Goal: Task Accomplishment & Management: Use online tool/utility

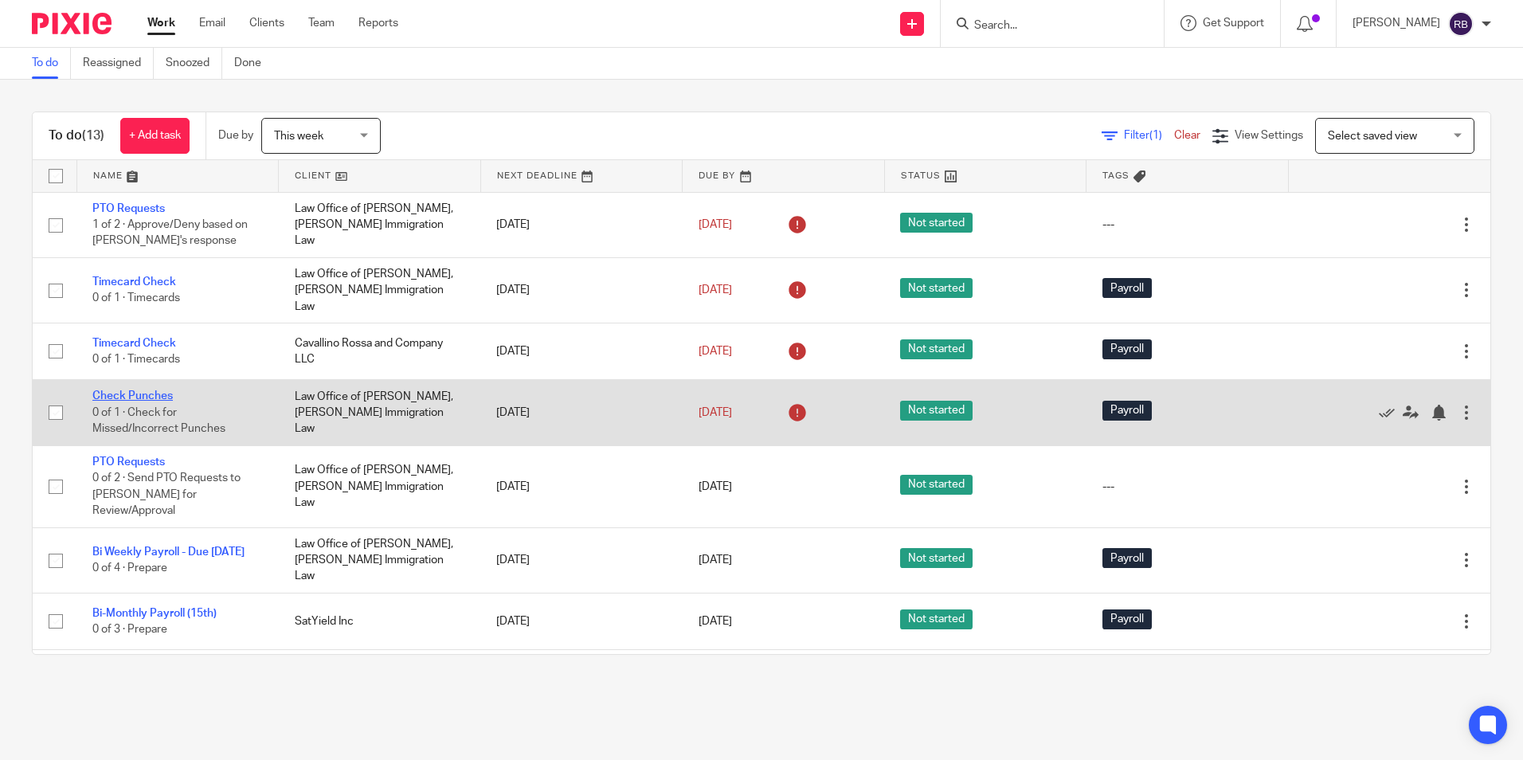
click at [135, 390] on link "Check Punches" at bounding box center [132, 395] width 80 height 11
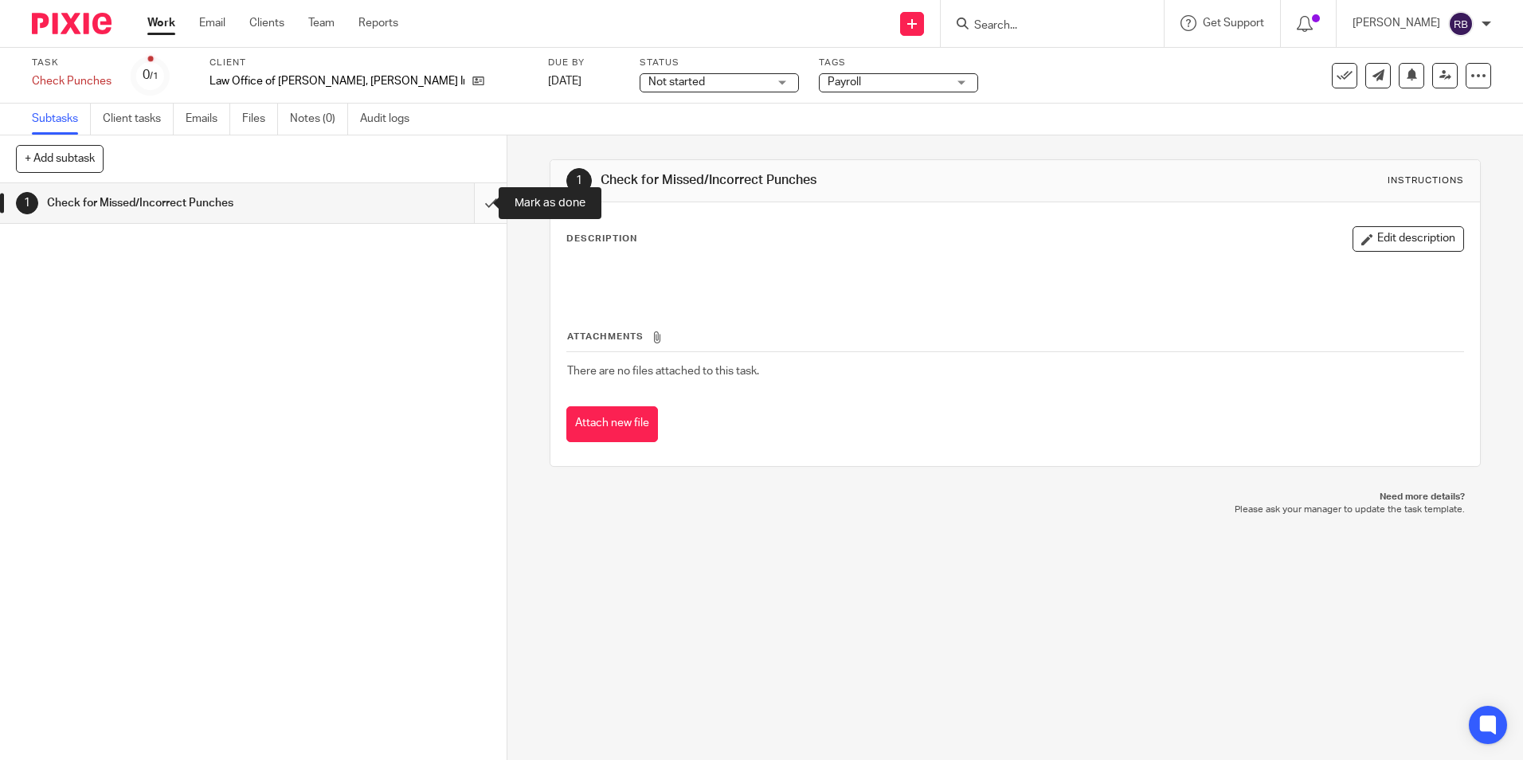
click at [476, 203] on input "submit" at bounding box center [253, 203] width 507 height 40
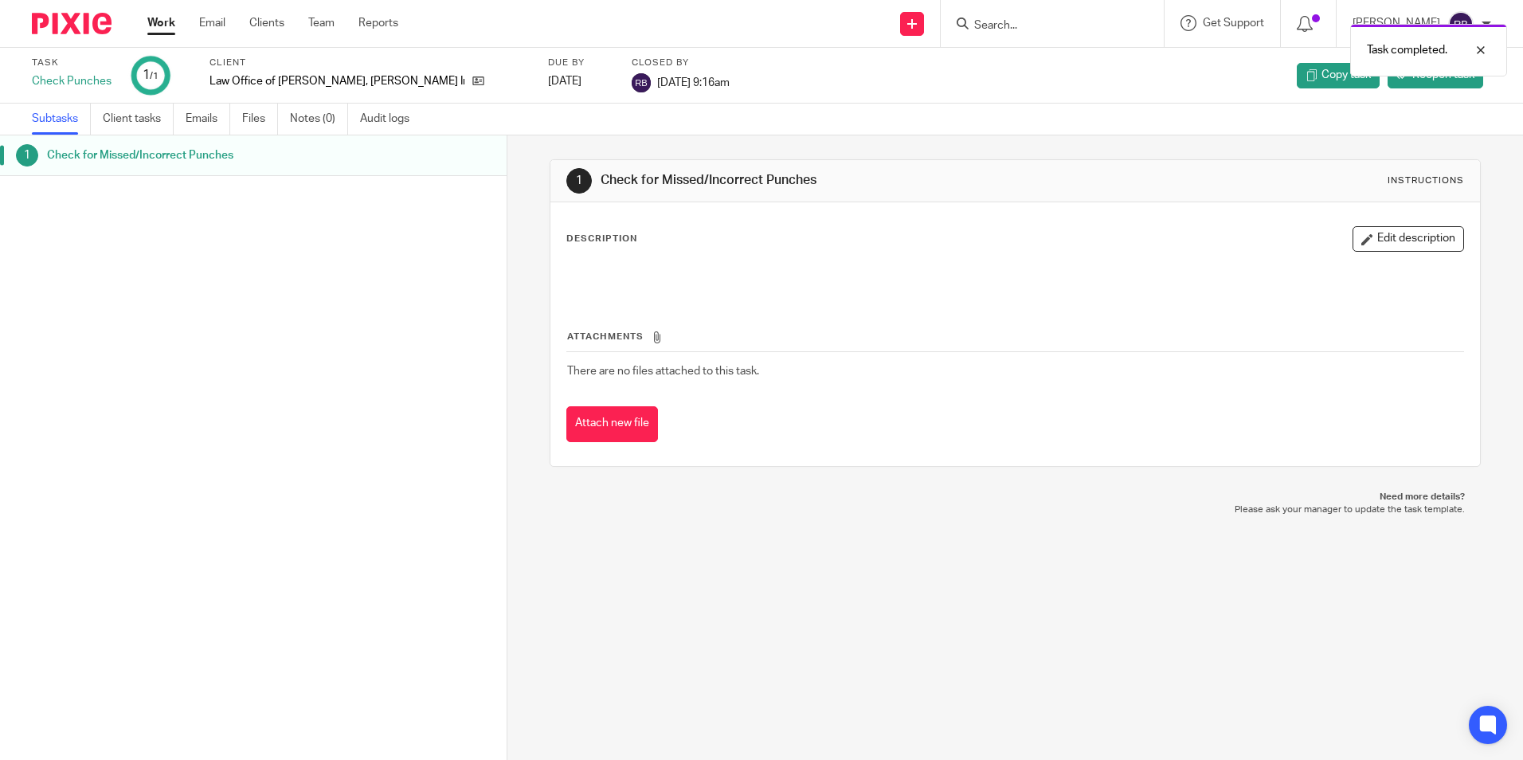
click at [168, 24] on link "Work" at bounding box center [161, 23] width 28 height 16
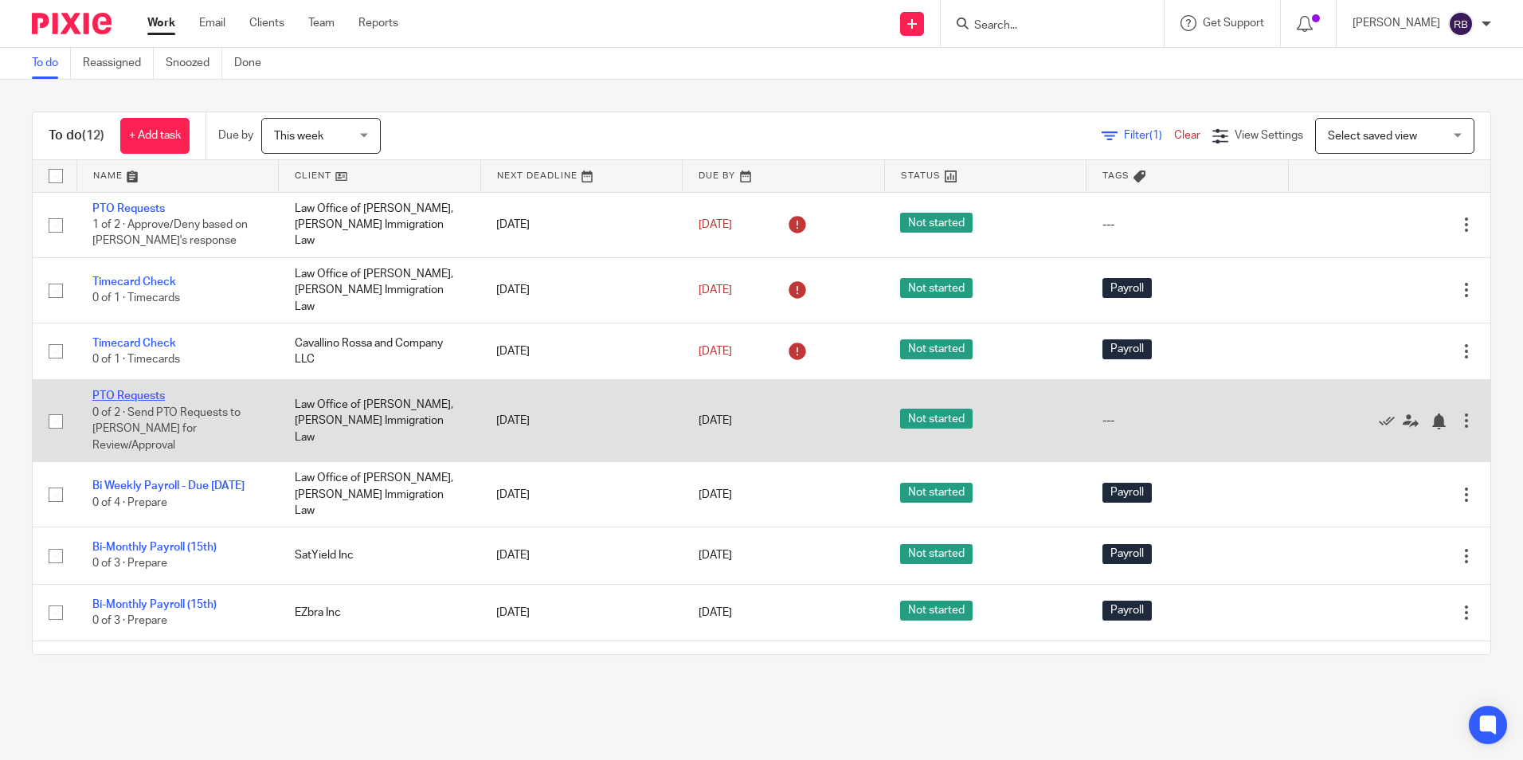
click at [136, 390] on link "PTO Requests" at bounding box center [128, 395] width 72 height 11
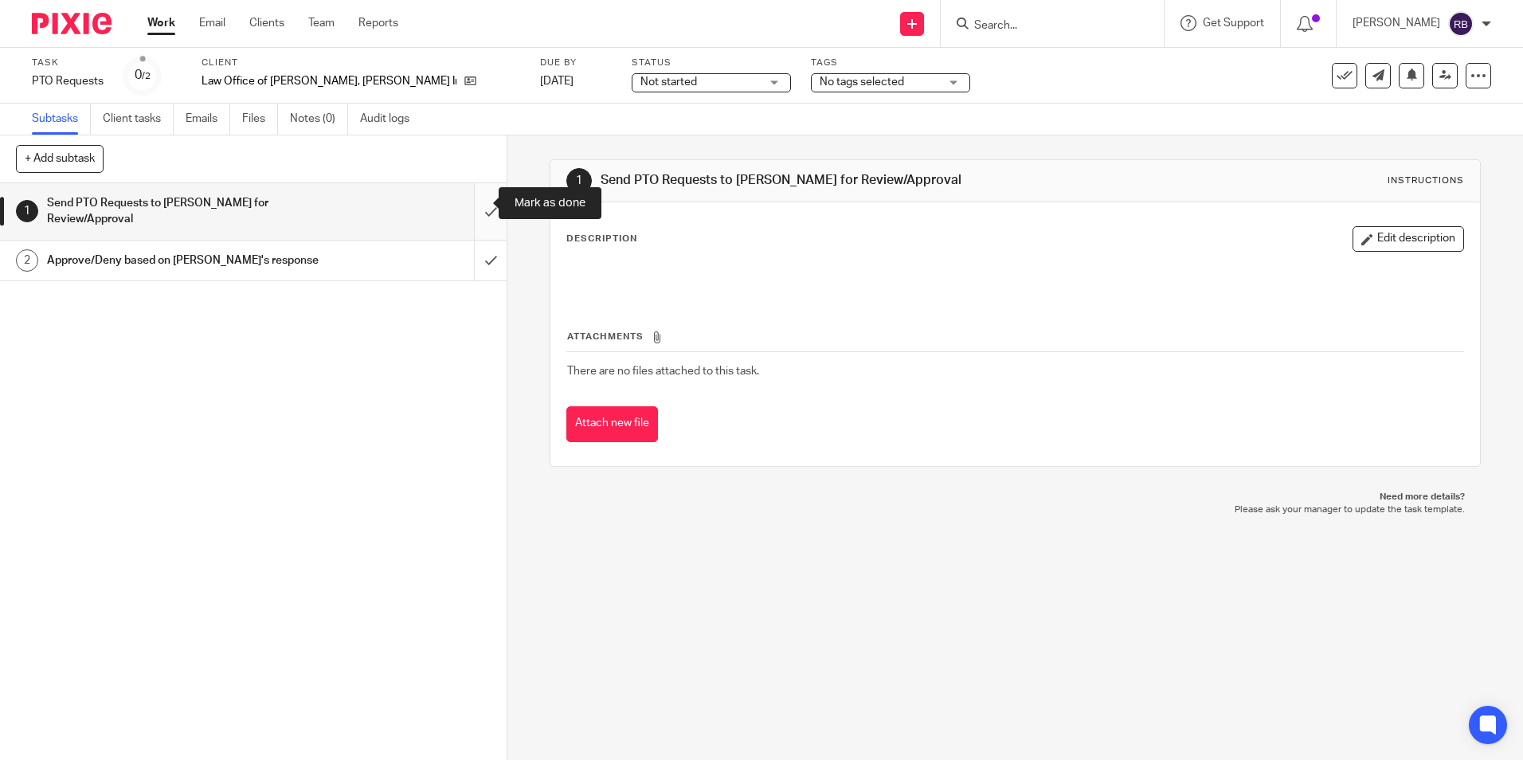
click at [476, 202] on input "submit" at bounding box center [253, 211] width 507 height 57
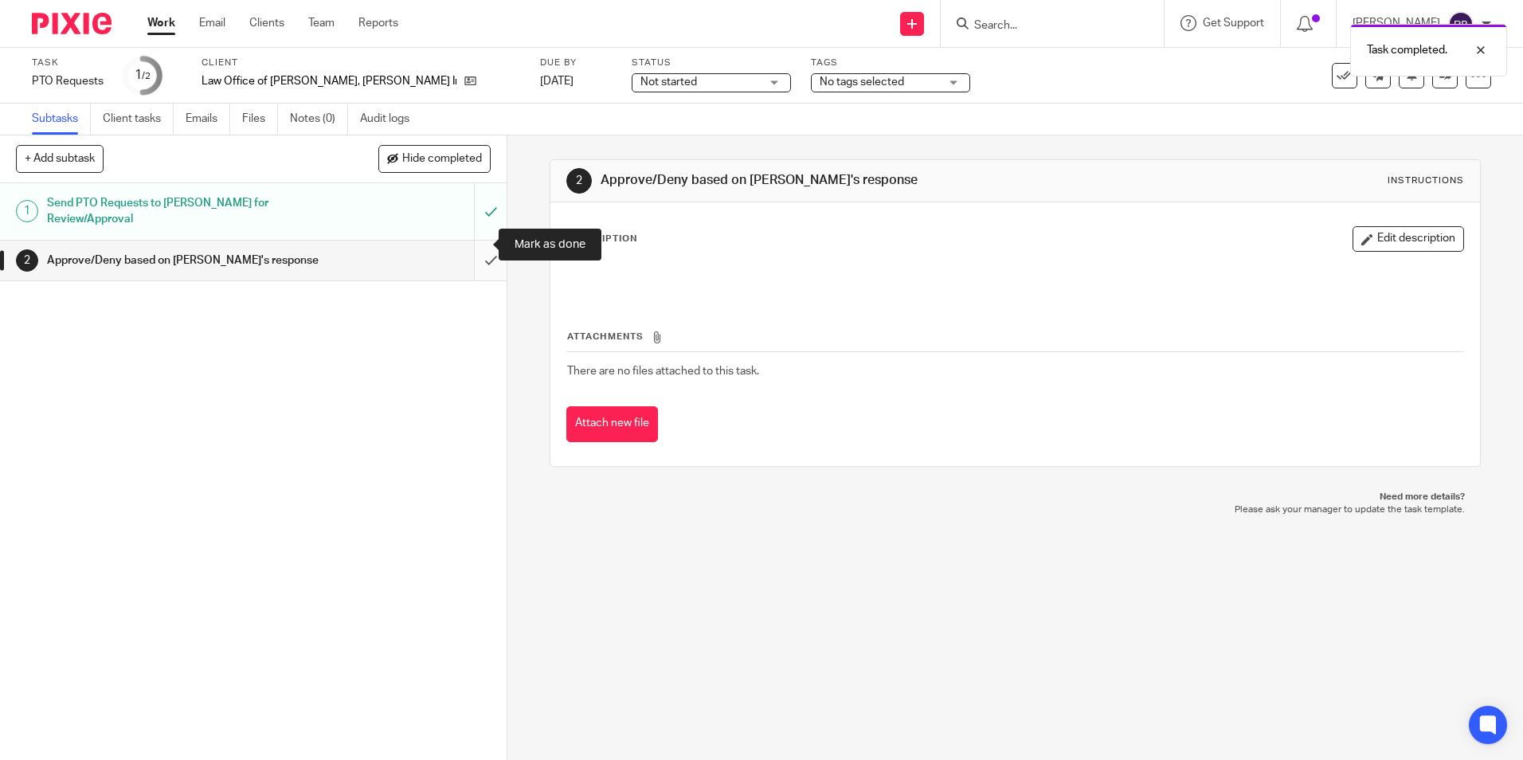
click at [476, 244] on input "submit" at bounding box center [253, 261] width 507 height 40
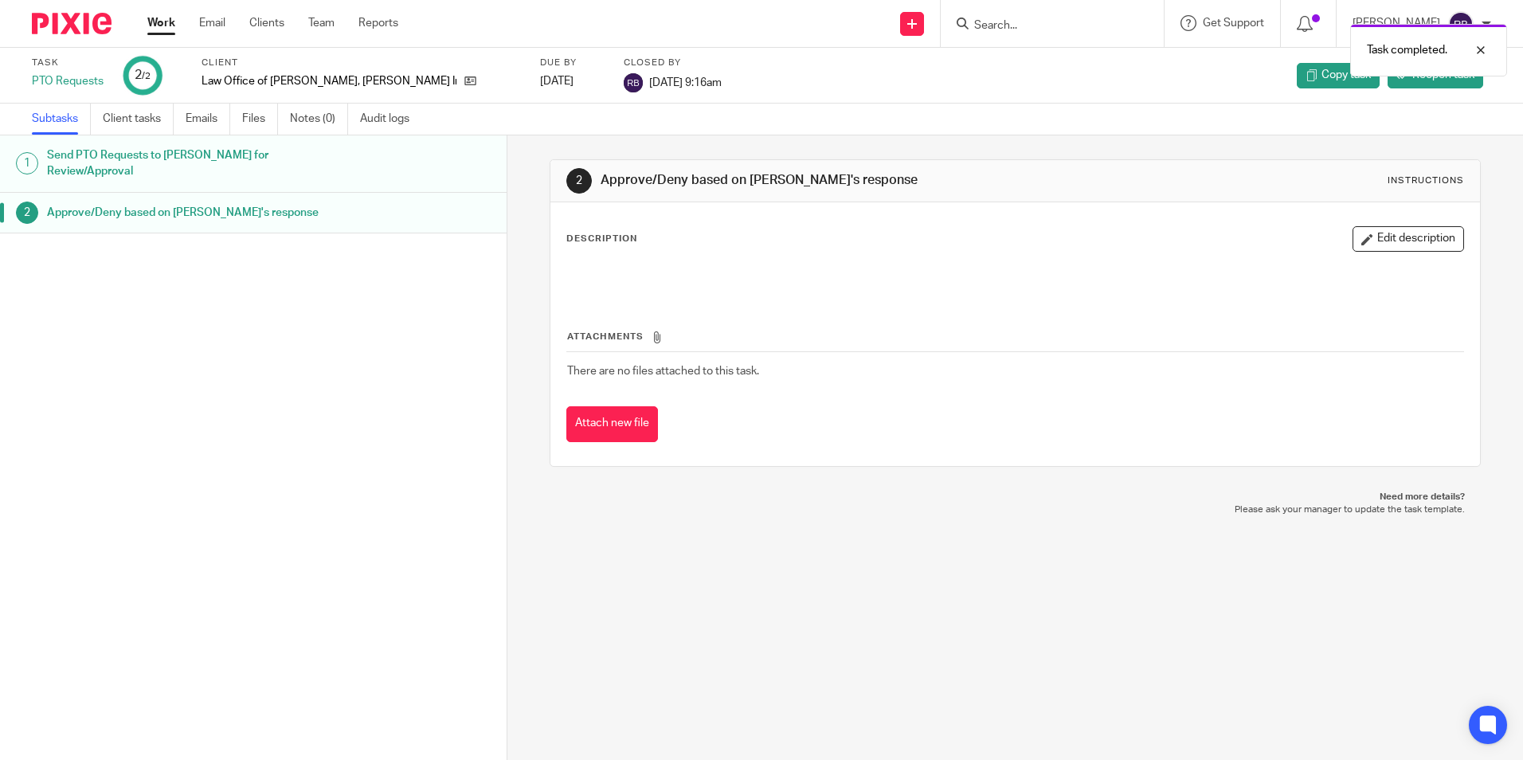
click at [161, 17] on link "Work" at bounding box center [161, 23] width 28 height 16
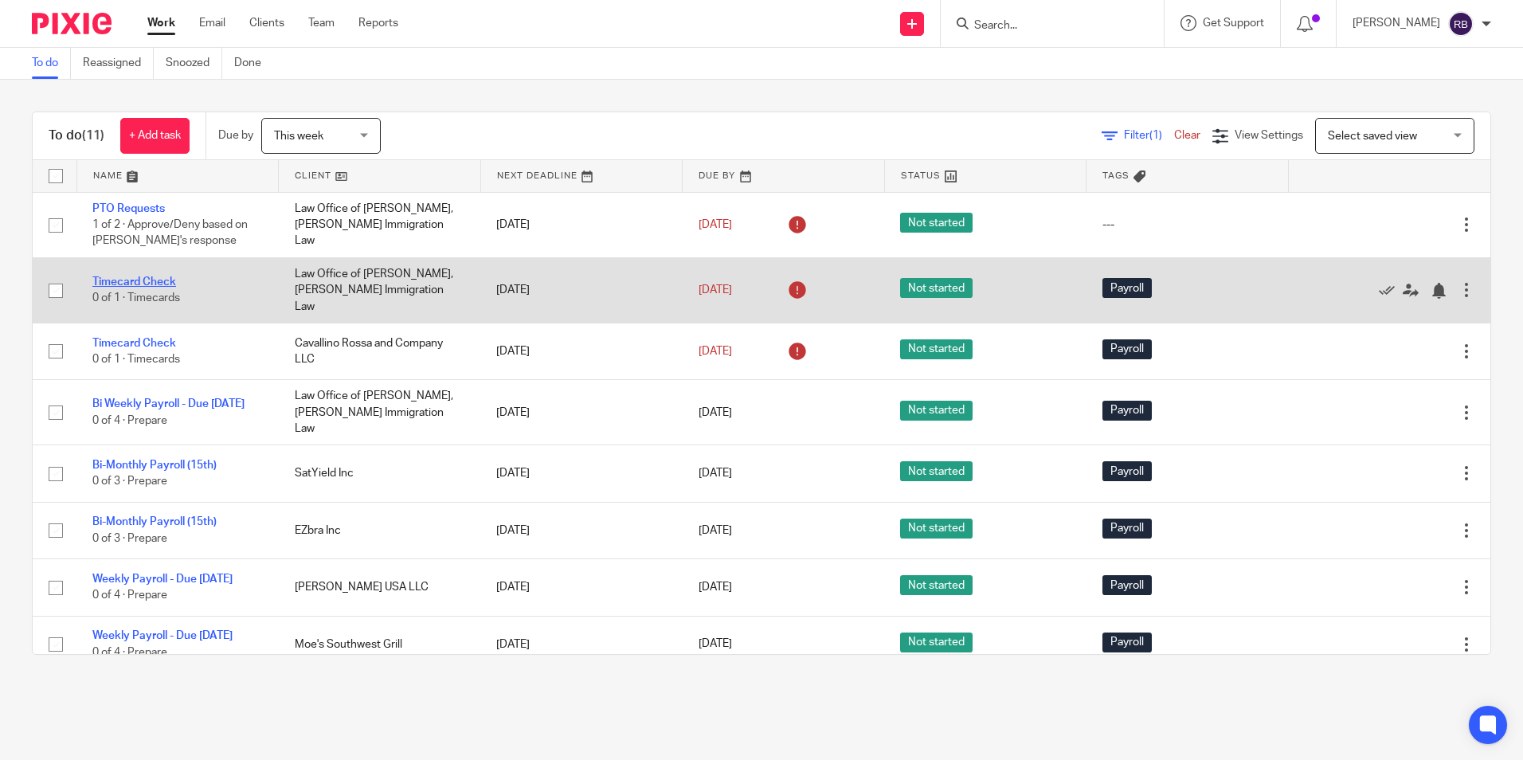
click at [123, 276] on link "Timecard Check" at bounding box center [134, 281] width 84 height 11
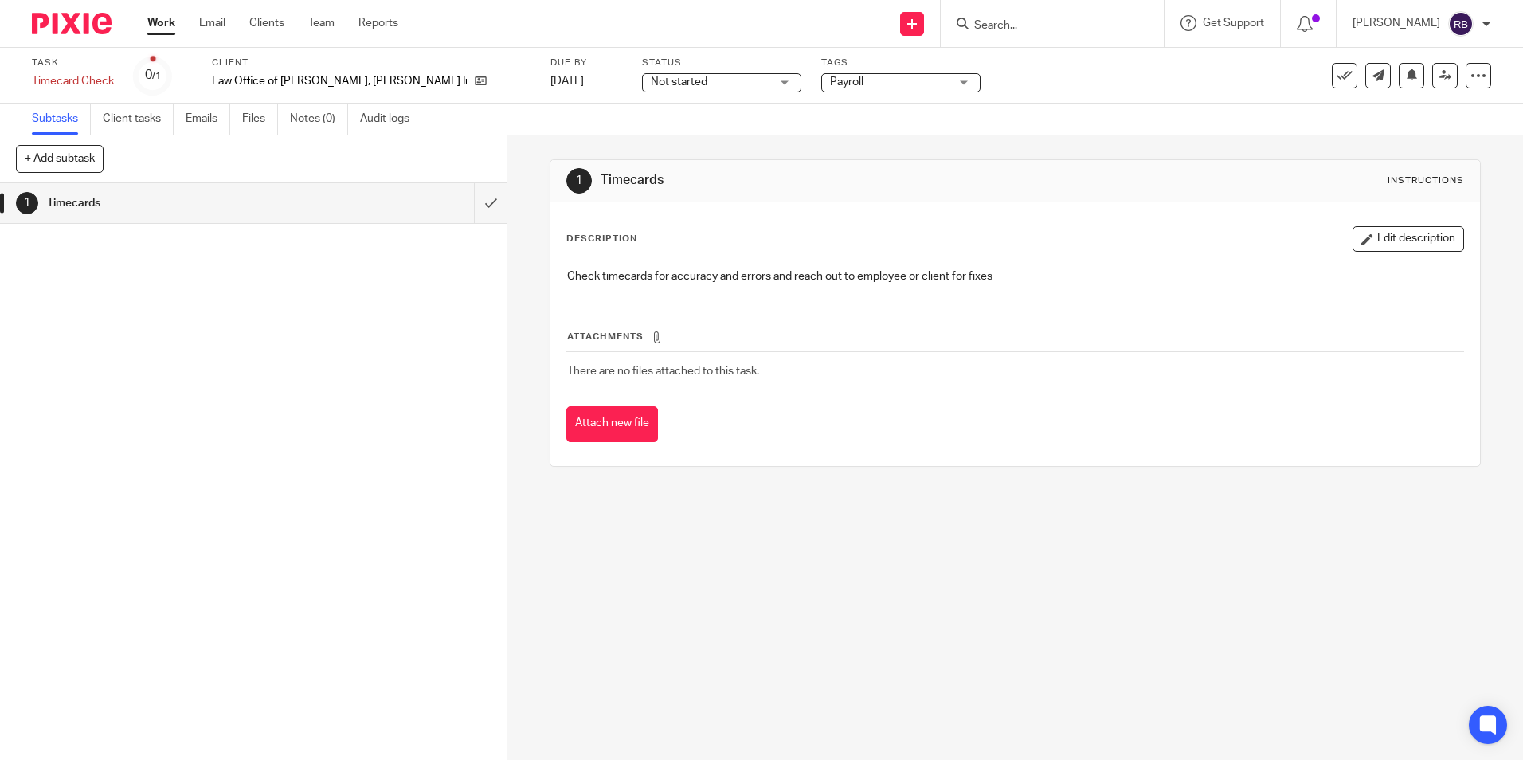
click at [167, 15] on link "Work" at bounding box center [161, 23] width 28 height 16
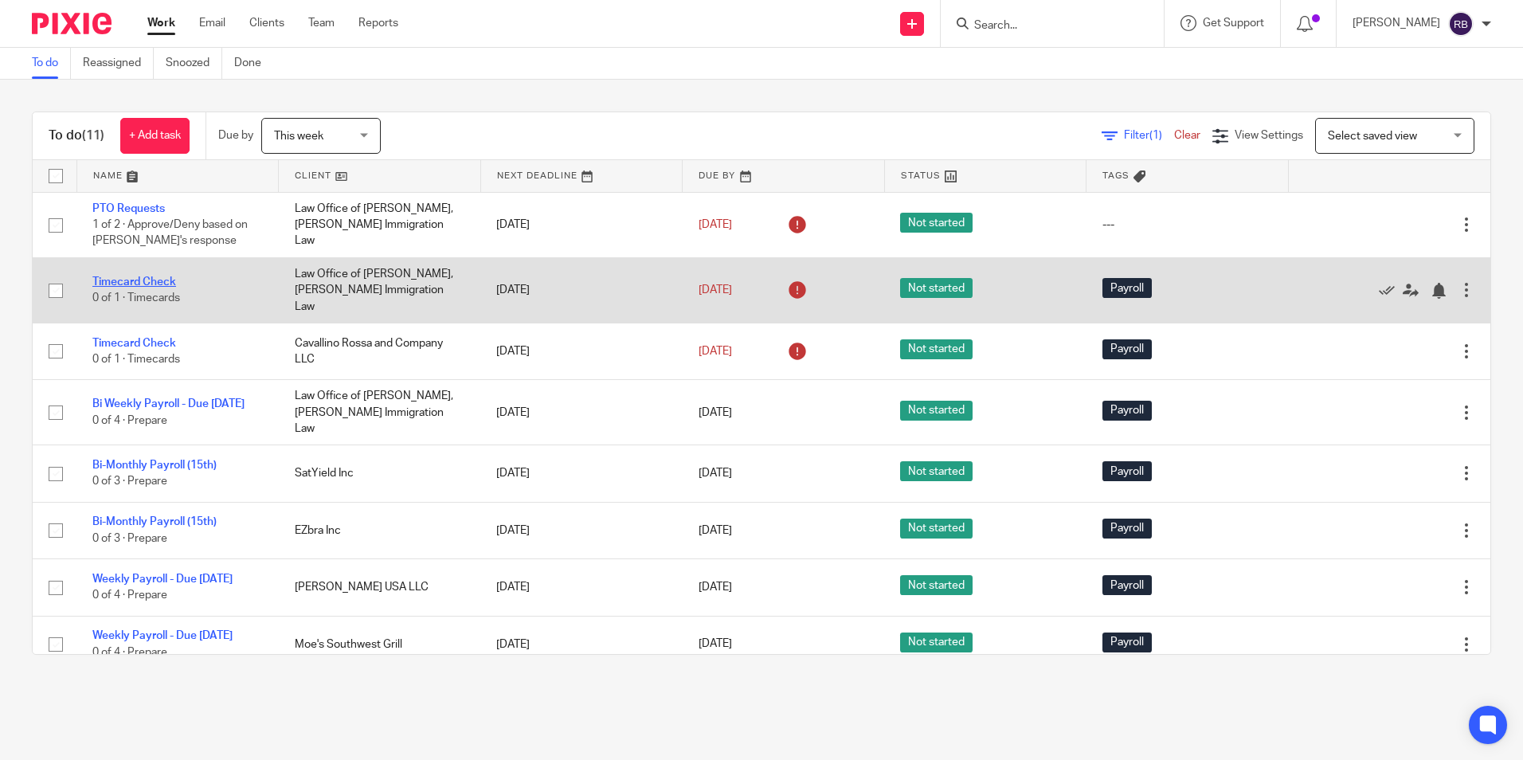
click at [120, 276] on link "Timecard Check" at bounding box center [134, 281] width 84 height 11
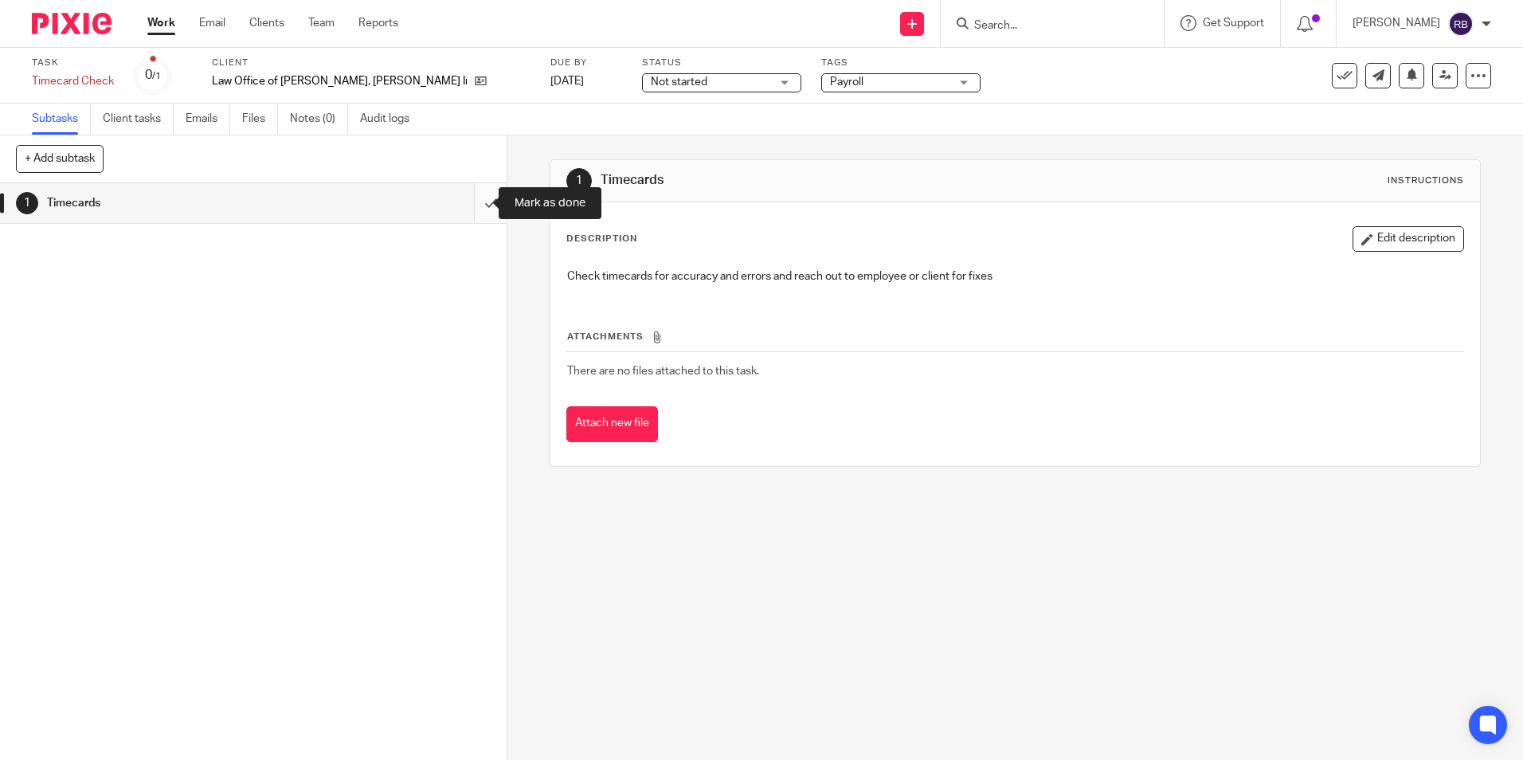
click at [474, 206] on input "submit" at bounding box center [253, 203] width 507 height 40
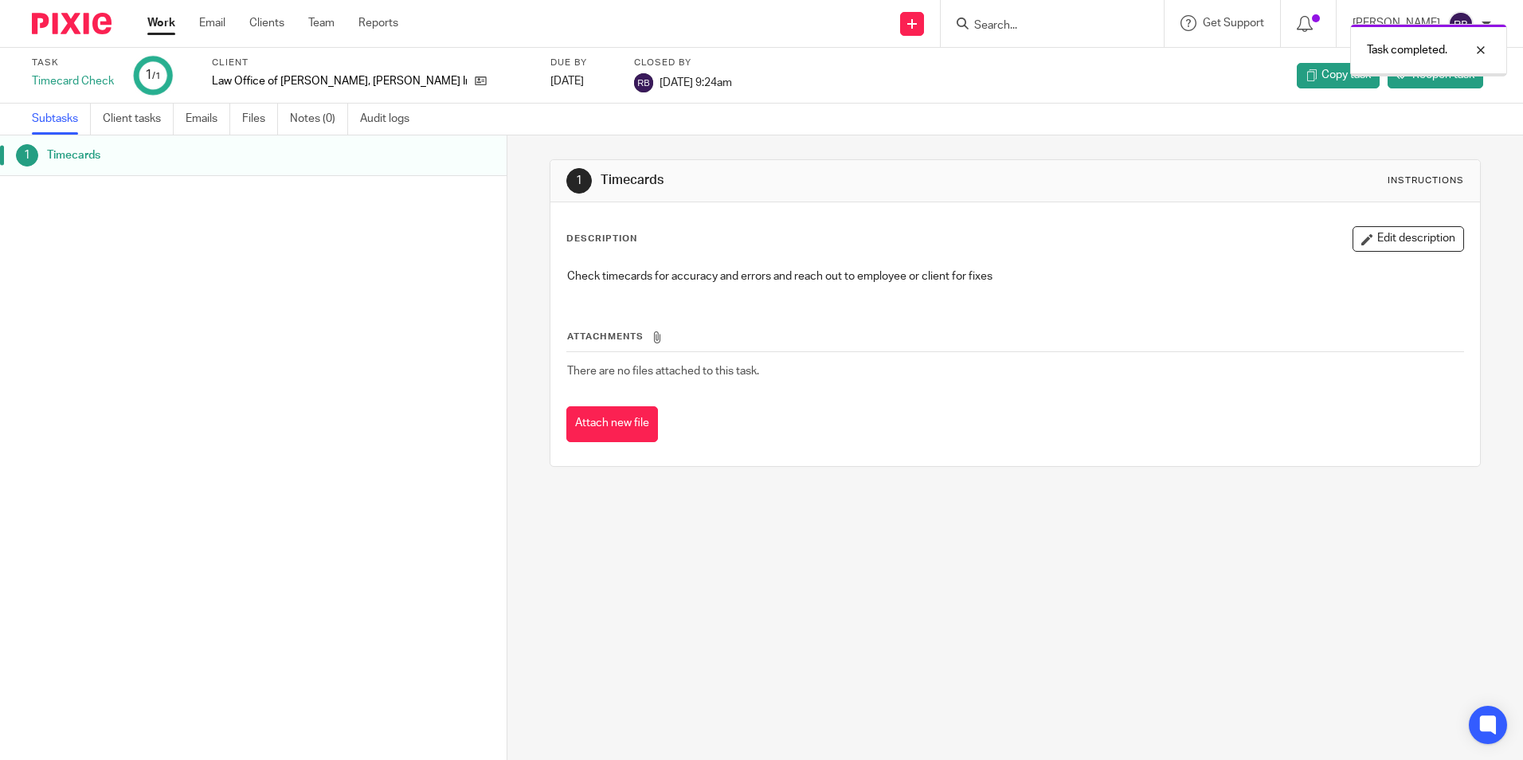
click at [159, 23] on link "Work" at bounding box center [161, 23] width 28 height 16
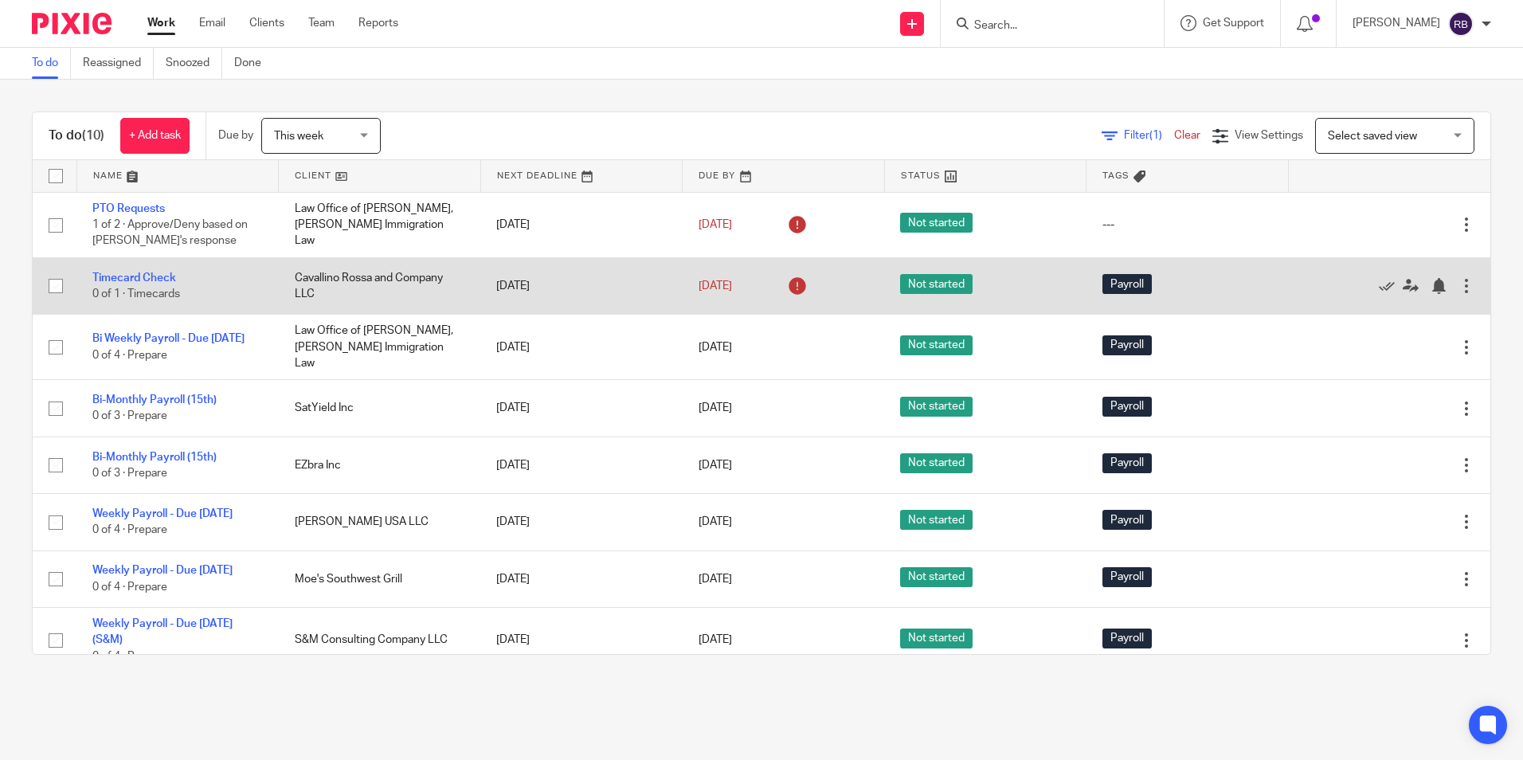
click at [360, 278] on td "Cavallino Rossa and Company LLC" at bounding box center [380, 285] width 202 height 57
click at [133, 276] on link "Timecard Check" at bounding box center [134, 277] width 84 height 11
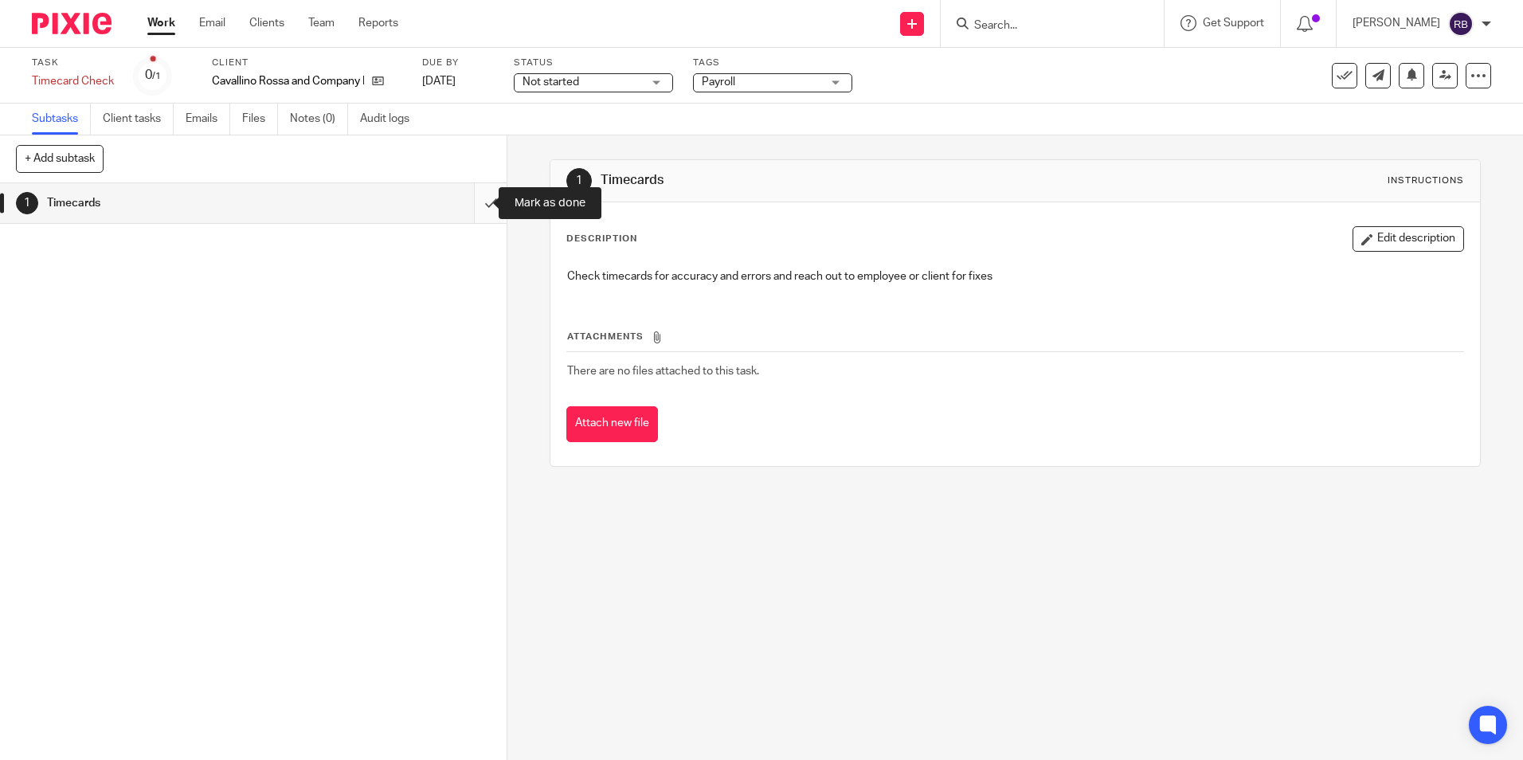
click at [480, 203] on input "submit" at bounding box center [253, 203] width 507 height 40
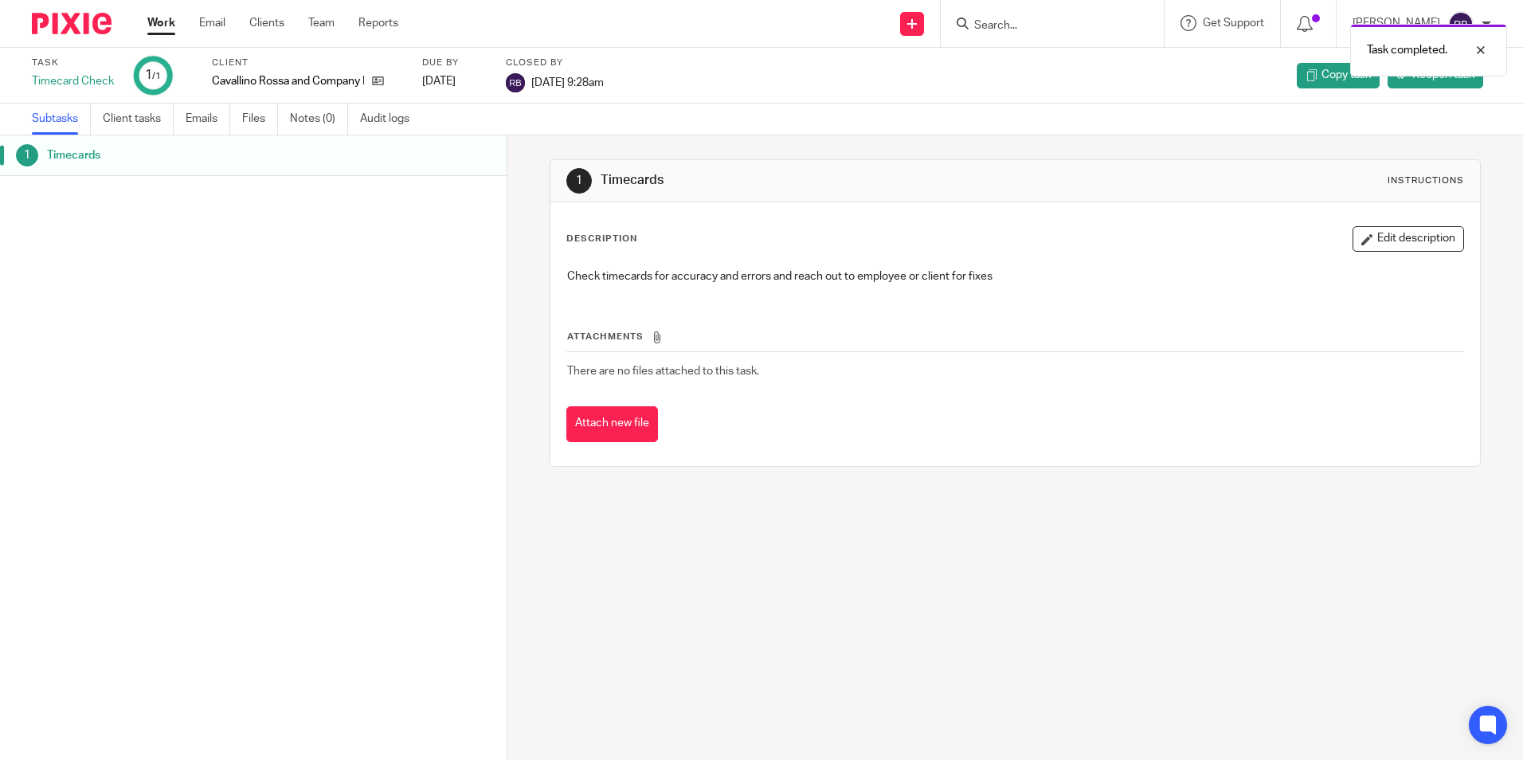
click at [156, 20] on link "Work" at bounding box center [161, 23] width 28 height 16
